Goal: Navigation & Orientation: Find specific page/section

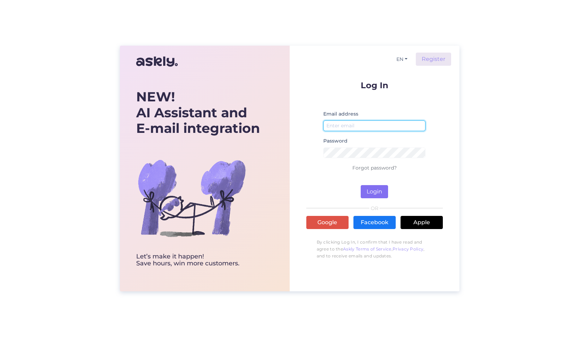
type input "[EMAIL_ADDRESS][DOMAIN_NAME]"
click at [376, 194] on button "Login" at bounding box center [374, 191] width 27 height 13
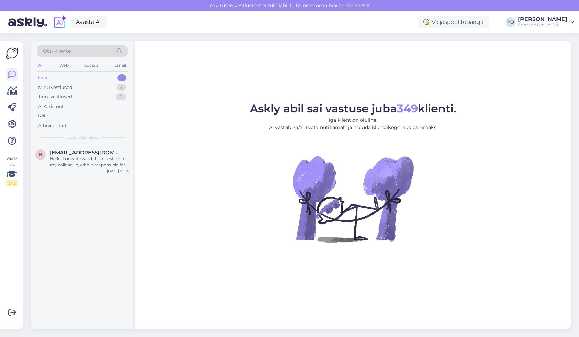
click at [59, 77] on div "Uus 1" at bounding box center [82, 78] width 91 height 10
click at [60, 78] on div "Uus 1" at bounding box center [82, 78] width 91 height 10
click at [43, 76] on div "Uus" at bounding box center [42, 77] width 9 height 7
click at [51, 84] on div "Minu vestlused" at bounding box center [55, 87] width 34 height 7
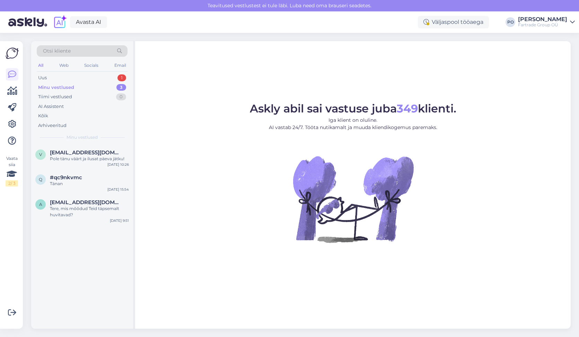
click at [62, 86] on div "Minu vestlused" at bounding box center [56, 87] width 36 height 7
click at [72, 97] on div "Tiimi vestlused 0" at bounding box center [82, 97] width 91 height 10
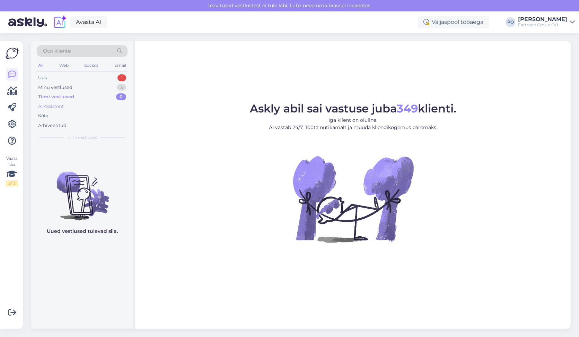
click at [65, 102] on div "AI Assistent" at bounding box center [82, 107] width 91 height 10
click at [65, 87] on div "Minu vestlused" at bounding box center [55, 87] width 34 height 7
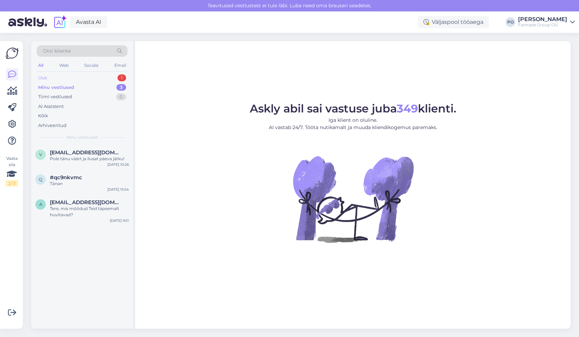
click at [45, 75] on div "Uus" at bounding box center [42, 77] width 9 height 7
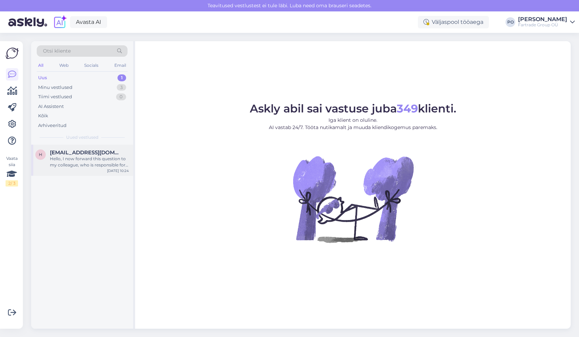
click at [103, 160] on div "Hello, I now forward this question to my colleague, who is responsible for this…" at bounding box center [89, 162] width 79 height 12
